Goal: Answer question/provide support

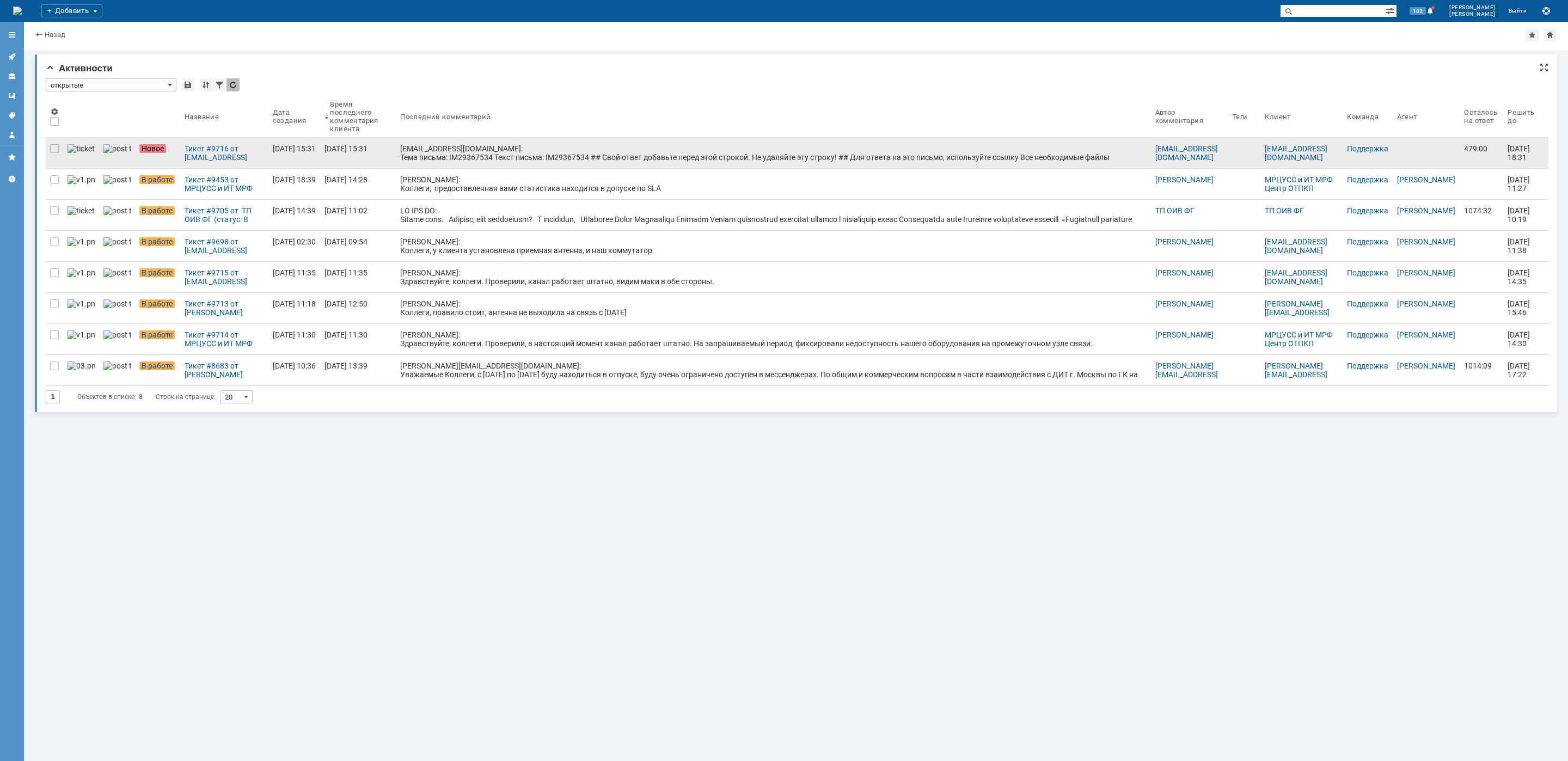
click at [552, 162] on link "[EMAIL_ADDRESS][DOMAIN_NAME]: Тема письма: IM29367534 Текст письма: IM29367534 …" at bounding box center [773, 153] width 754 height 31
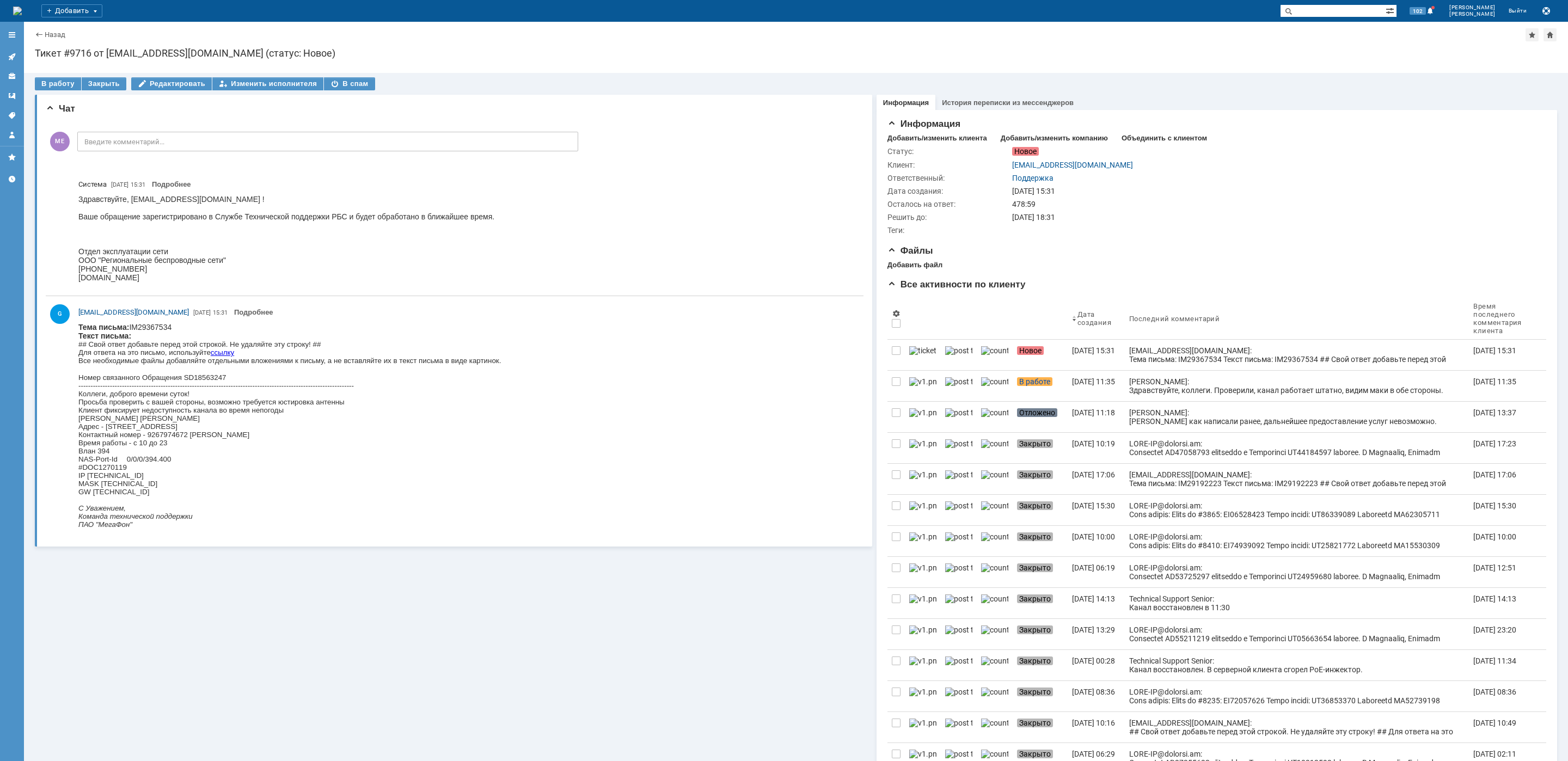
click at [171, 426] on div "Коллеги, доброго времени суток! Просьба проверить с вашей стороны, возможно тре…" at bounding box center [290, 443] width 423 height 106
copy div "Одесская"
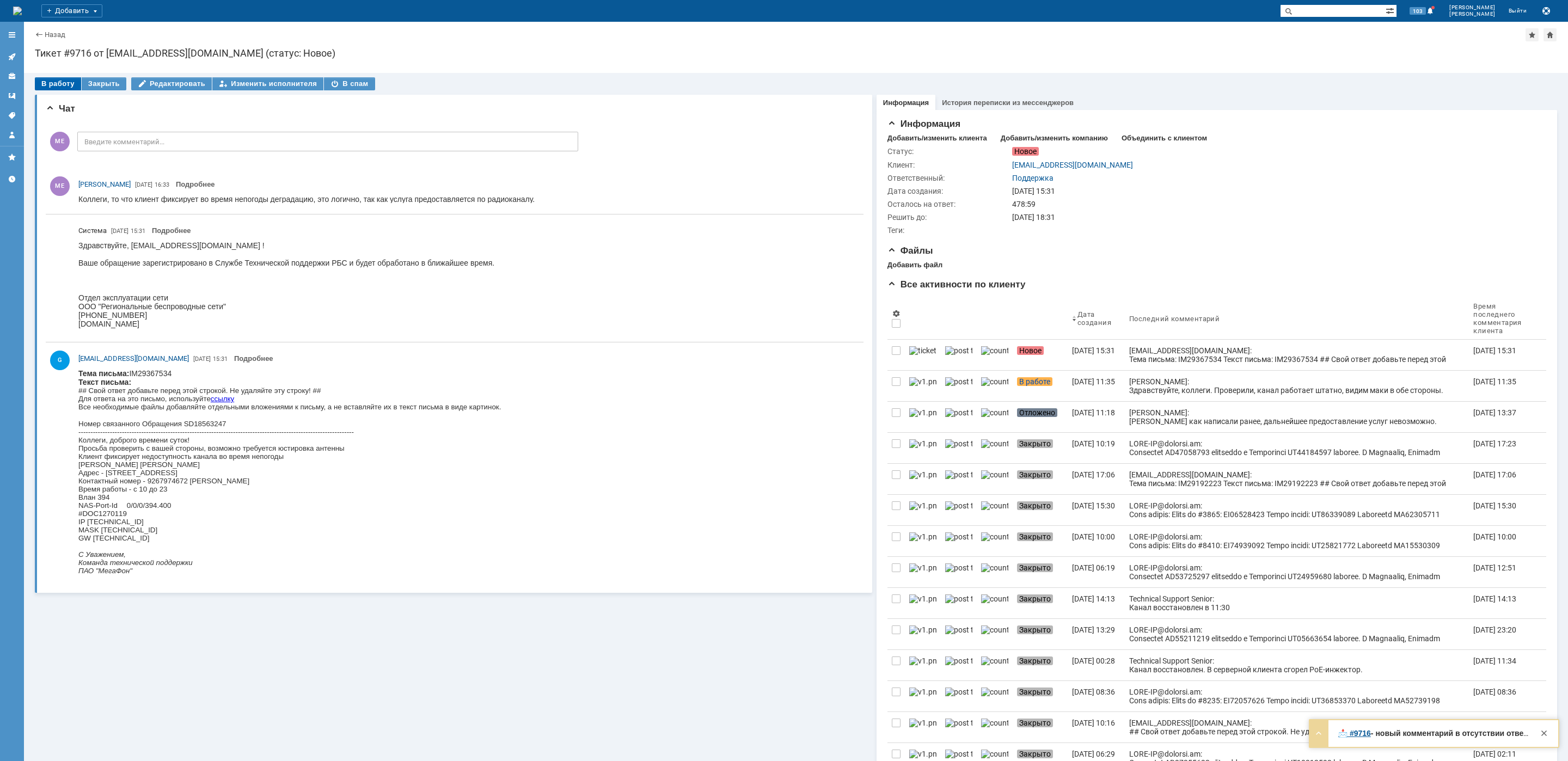
click at [44, 84] on div "В работу" at bounding box center [58, 84] width 46 height 13
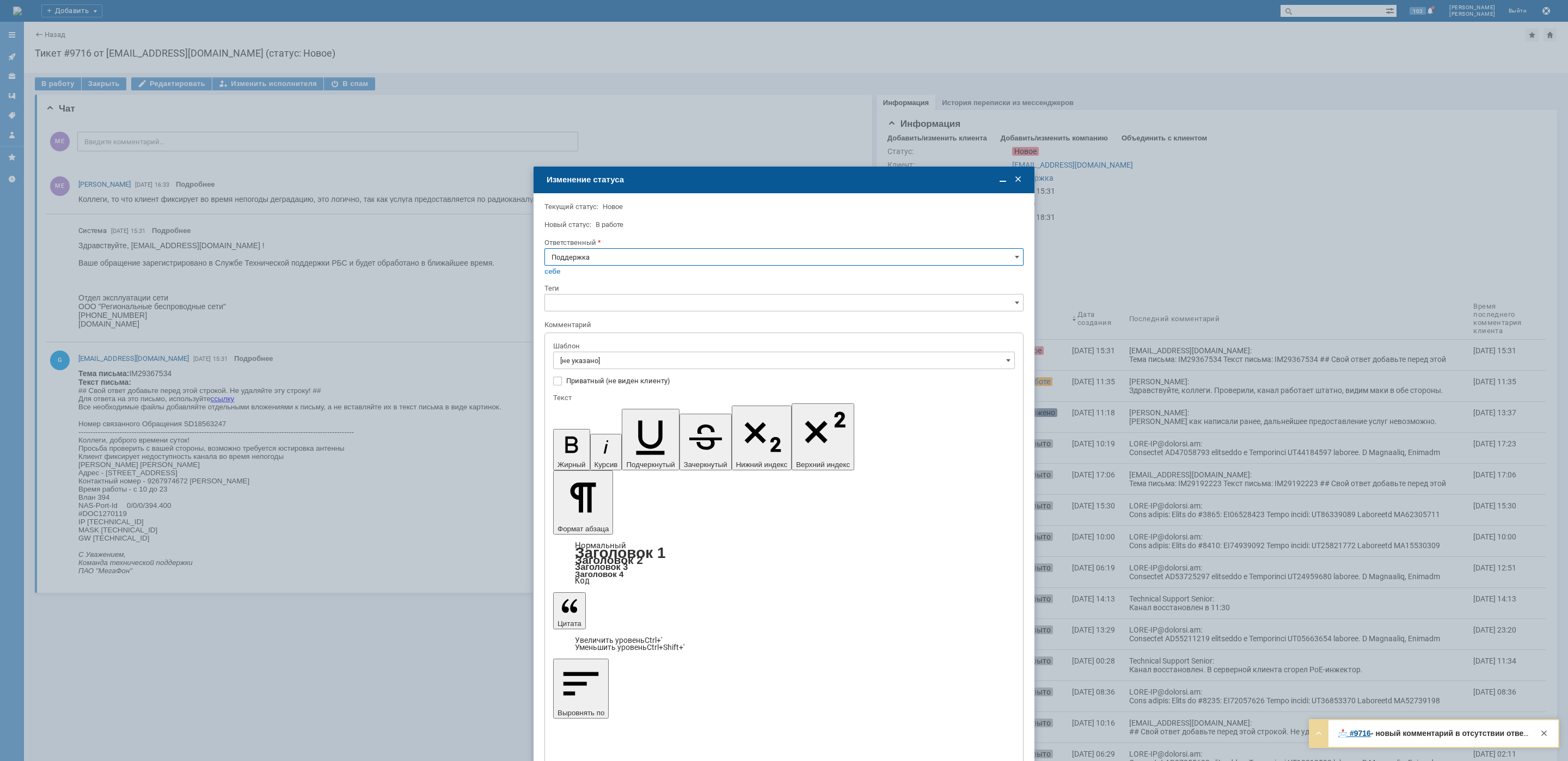
click at [600, 258] on input "Поддержка" at bounding box center [784, 257] width 479 height 17
click at [602, 368] on span "[PERSON_NAME]" at bounding box center [784, 366] width 465 height 9
type input "[PERSON_NAME]"
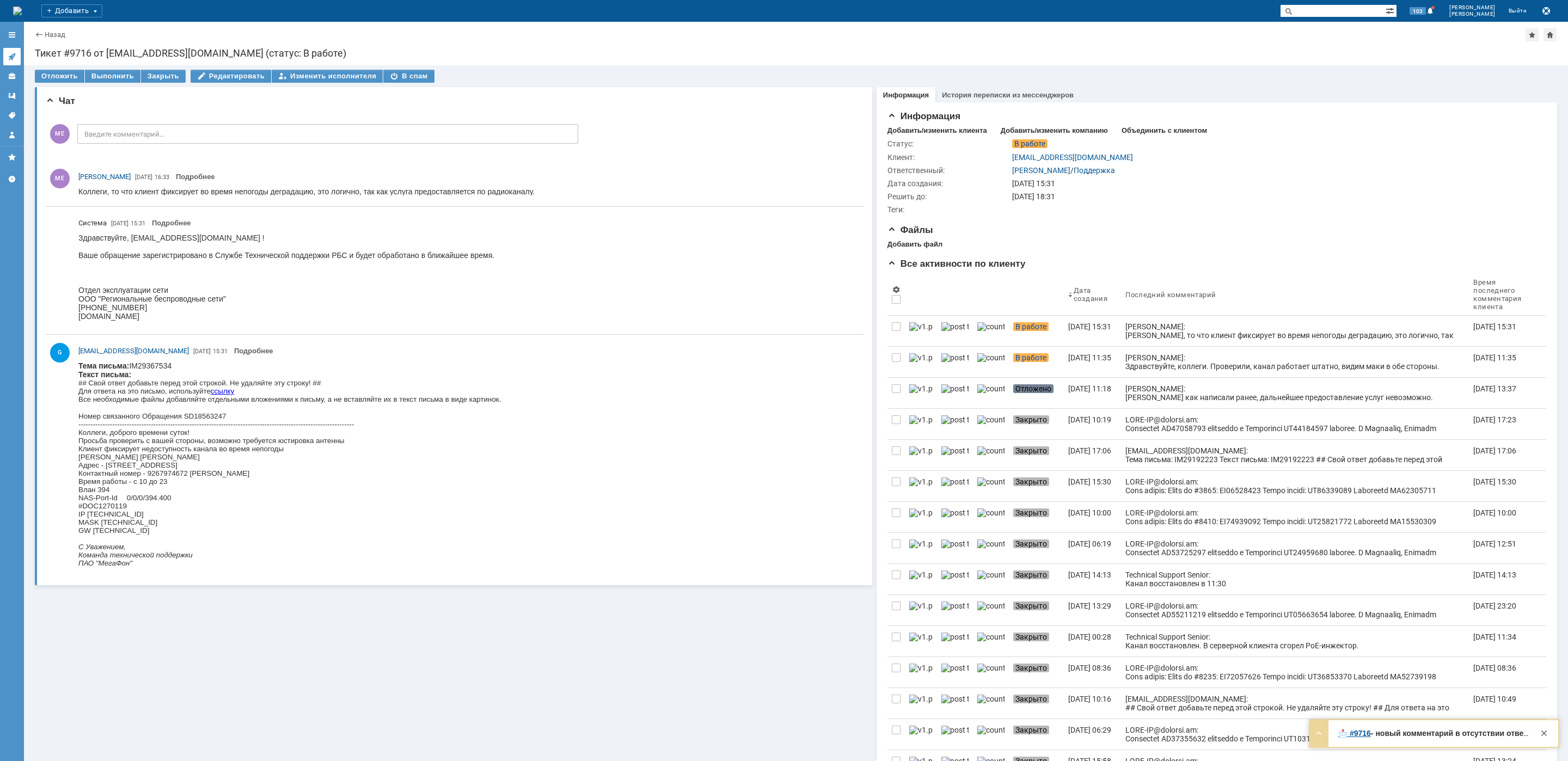
click at [18, 59] on link at bounding box center [12, 57] width 17 height 17
